Goal: Transaction & Acquisition: Obtain resource

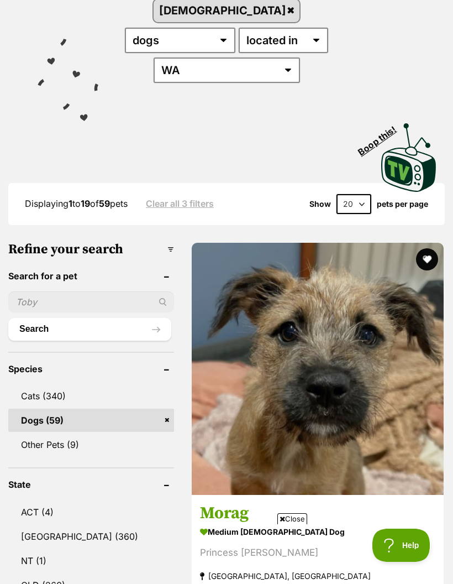
click at [246, 288] on img at bounding box center [318, 369] width 252 height 252
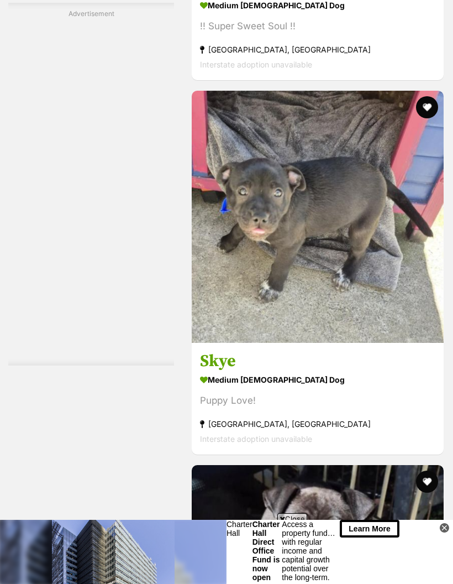
scroll to position [2351, 0]
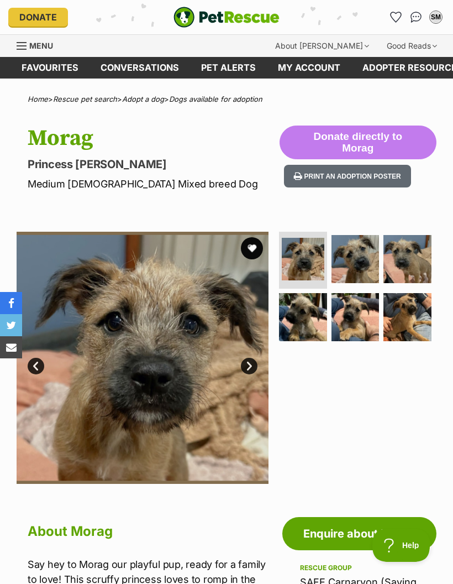
click at [310, 309] on img at bounding box center [303, 317] width 48 height 48
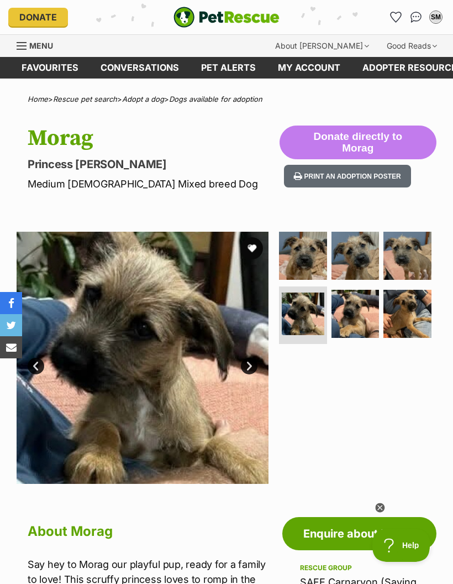
click at [348, 318] on img at bounding box center [356, 314] width 48 height 48
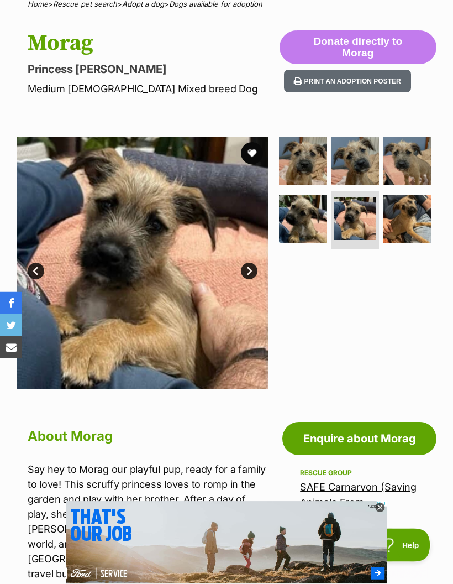
scroll to position [73, 0]
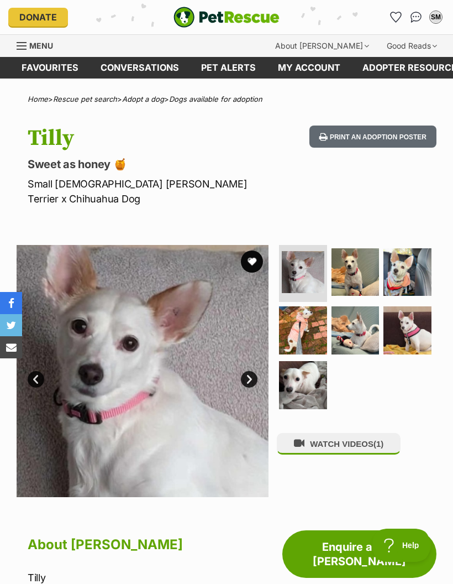
scroll to position [9, 0]
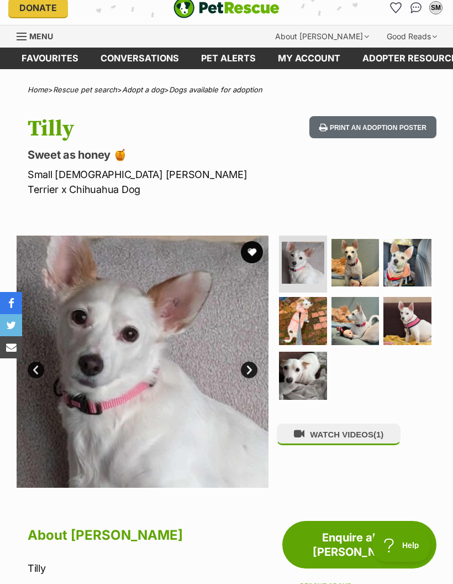
click at [372, 424] on button "WATCH VIDEOS (1)" at bounding box center [339, 435] width 124 height 22
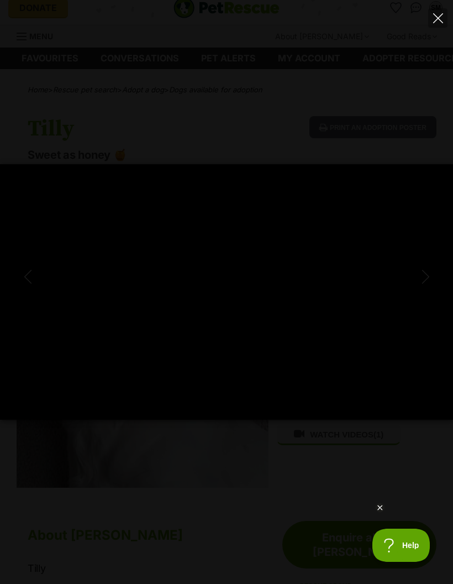
scroll to position [0, 0]
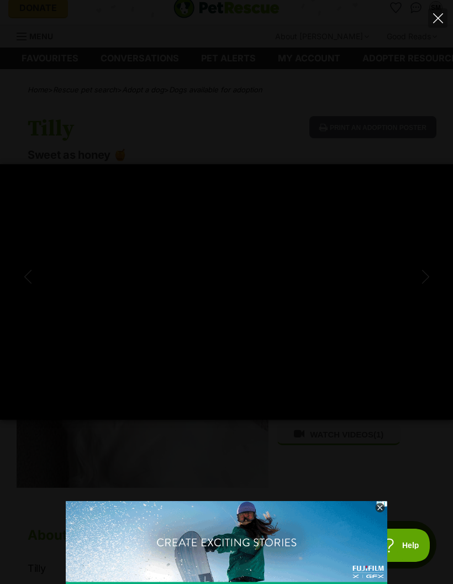
click at [343, 141] on div "Pause Play % buffered 00:00 -00:09 Unmute Mute Disable captions Enable captions…" at bounding box center [226, 292] width 453 height 584
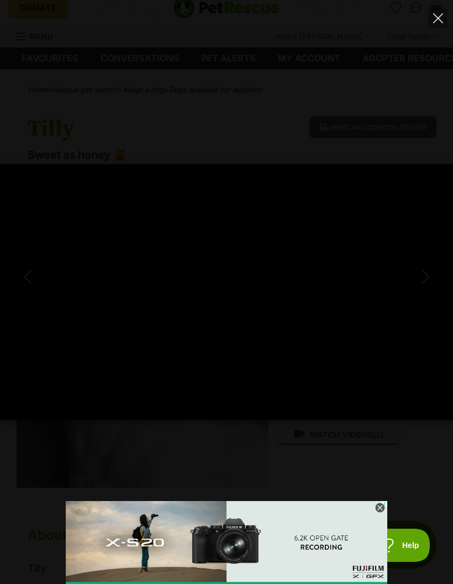
type input "7.2"
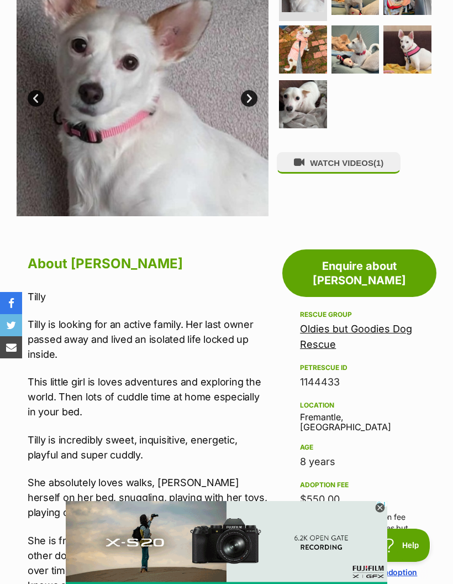
scroll to position [285, 0]
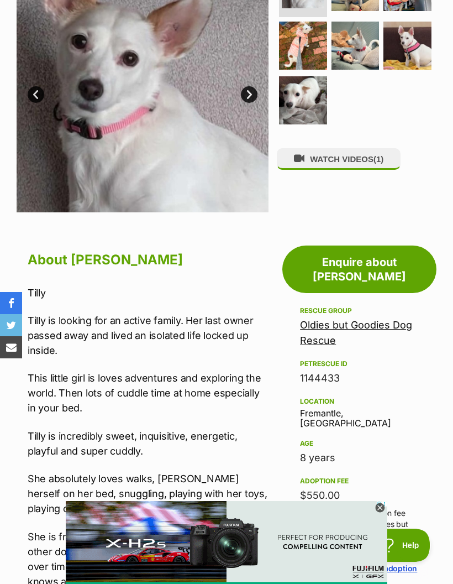
click at [370, 247] on link "Enquire about [PERSON_NAME]" at bounding box center [360, 269] width 154 height 48
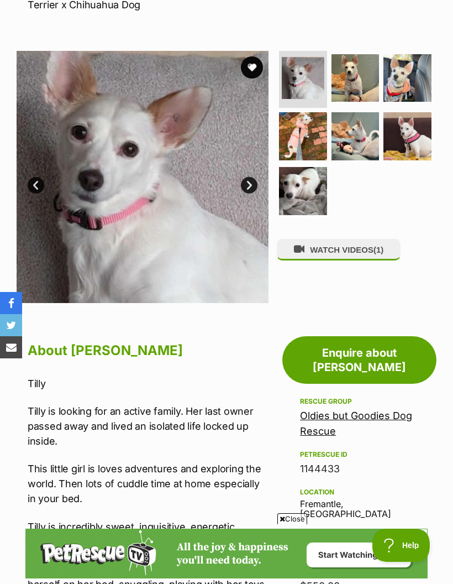
scroll to position [187, 0]
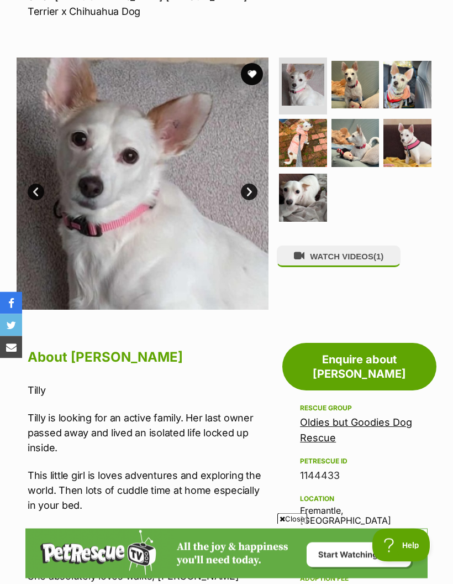
click at [329, 347] on link "Enquire about [PERSON_NAME]" at bounding box center [360, 367] width 154 height 48
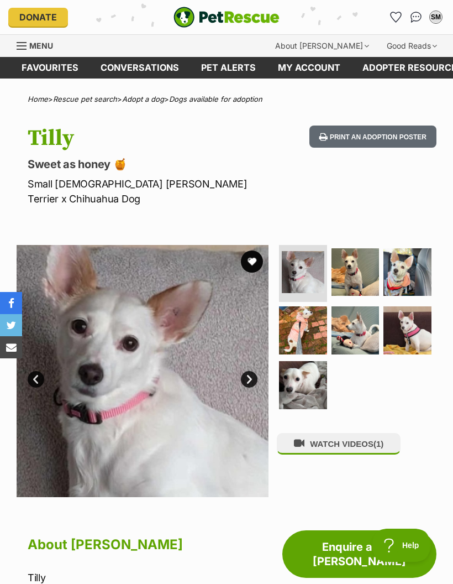
scroll to position [0, 0]
click at [432, 9] on button "SM" at bounding box center [436, 17] width 18 height 18
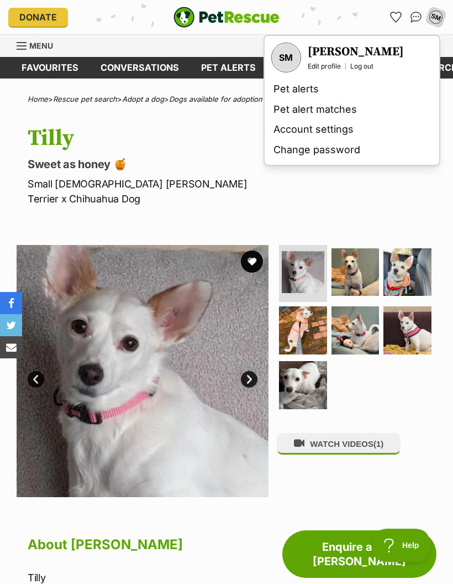
click at [369, 51] on h3 "[PERSON_NAME]" at bounding box center [356, 51] width 96 height 15
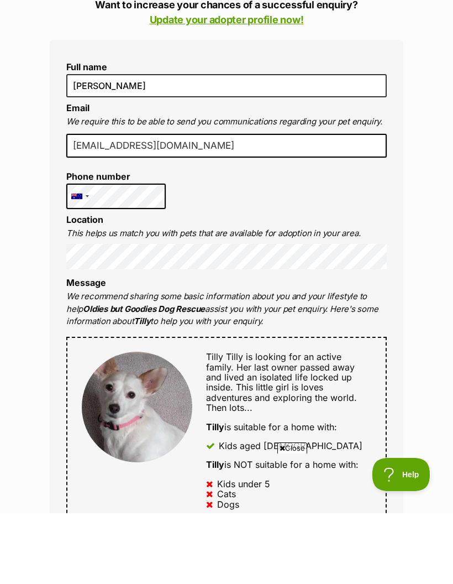
scroll to position [268, 0]
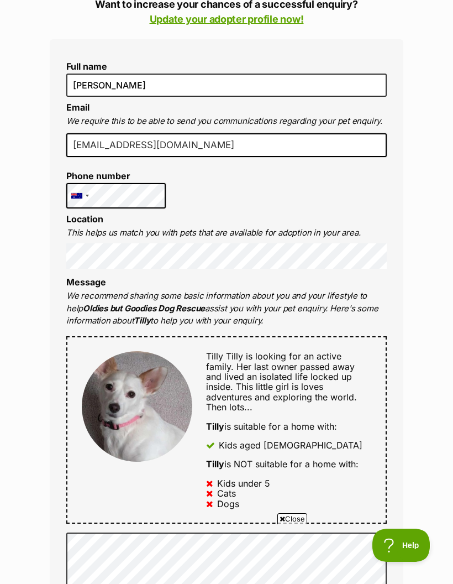
click at [421, 215] on div "Enquire about Tilly Want to increase your chances of a successful enquiry? Upda…" at bounding box center [226, 569] width 453 height 1473
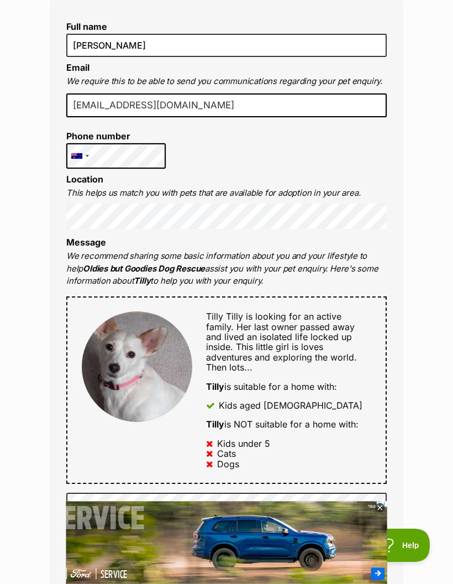
scroll to position [307, 0]
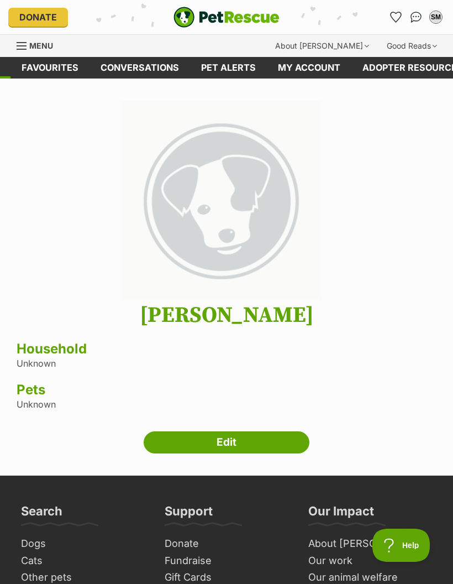
click at [432, 21] on div "SM" at bounding box center [436, 17] width 11 height 11
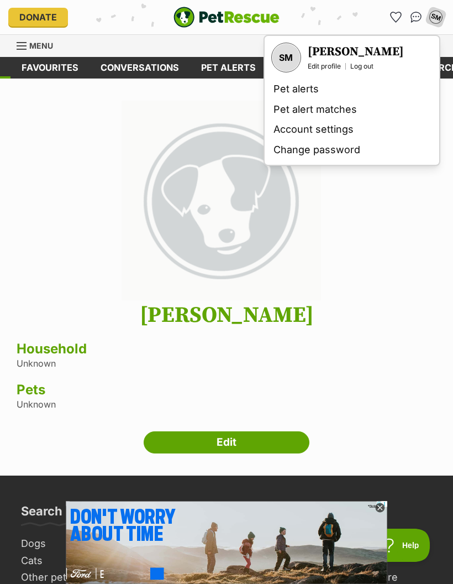
click at [213, 445] on link "Edit" at bounding box center [227, 442] width 166 height 22
